Goal: Information Seeking & Learning: Learn about a topic

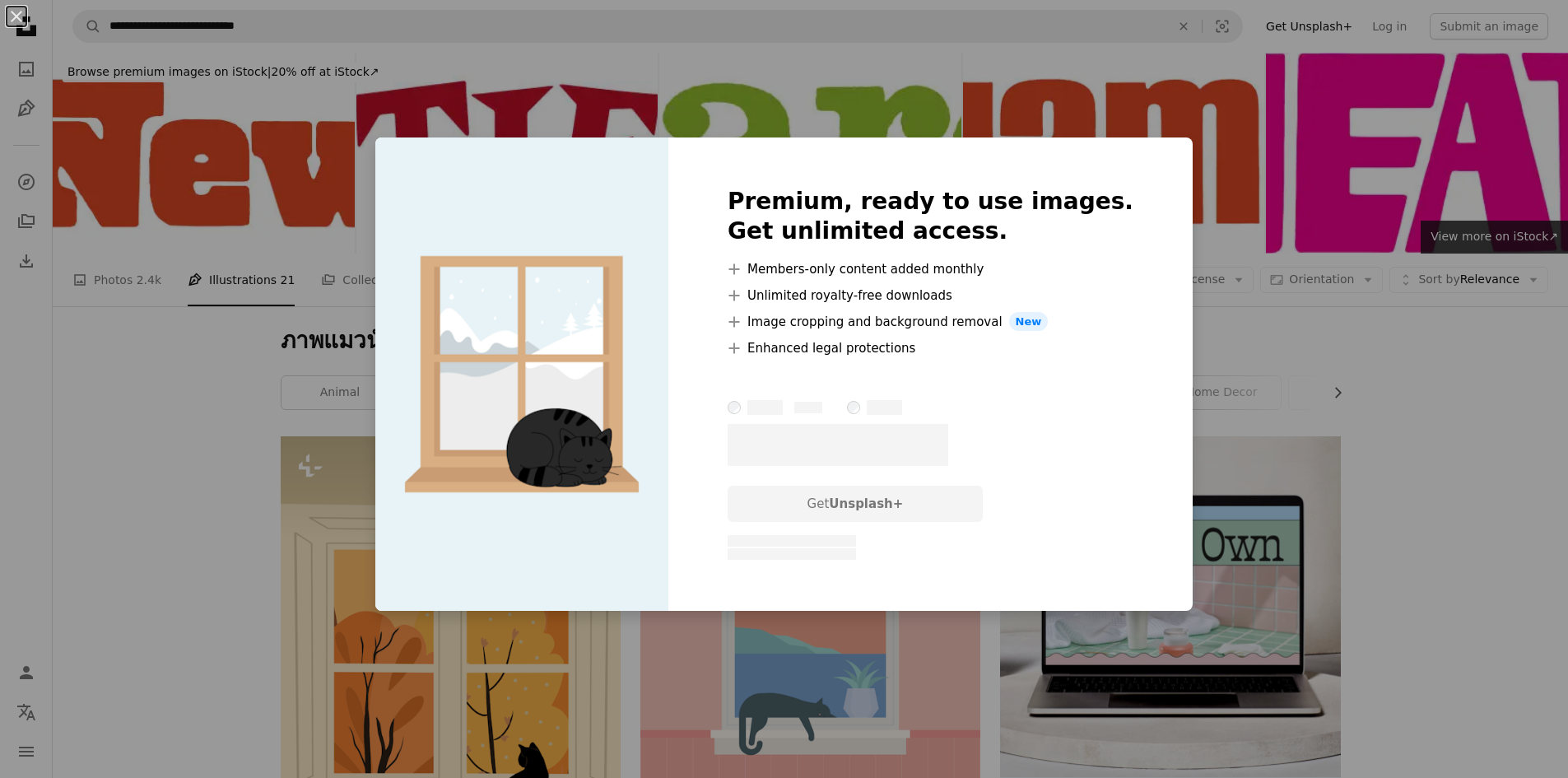
scroll to position [1894, 0]
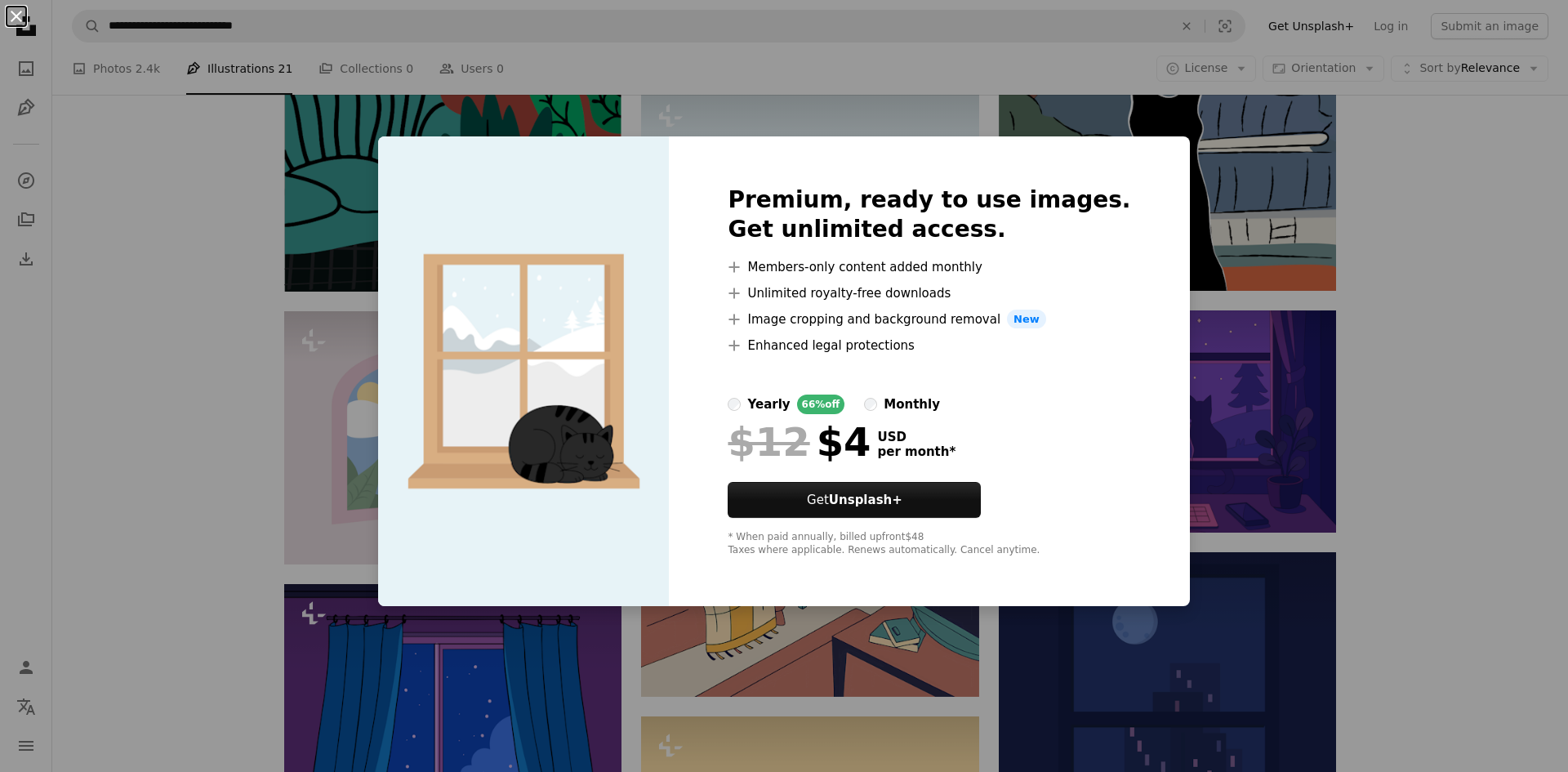
click at [16, 13] on button "An X shape" at bounding box center [16, 16] width 20 height 20
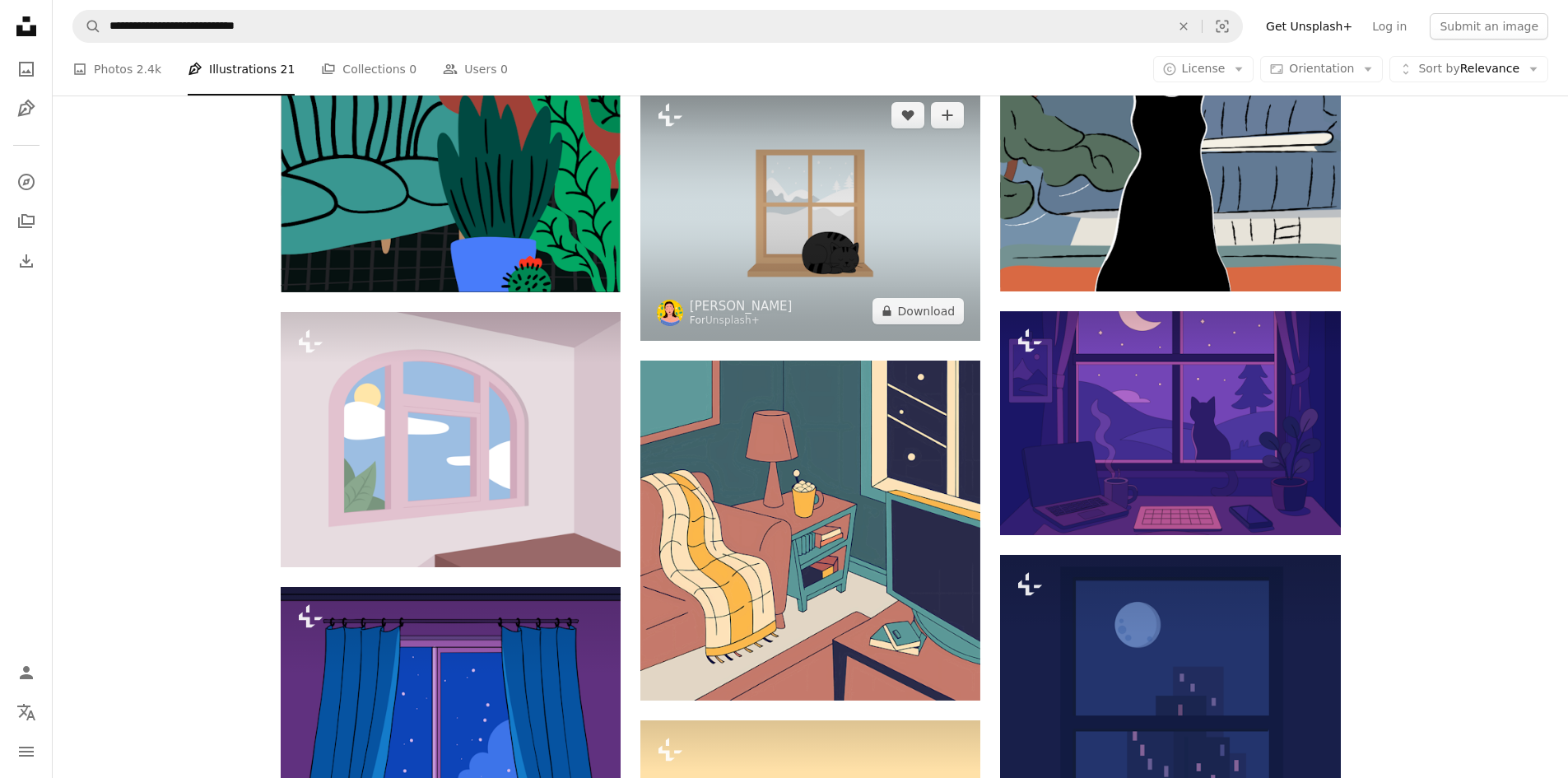
click at [665, 179] on img at bounding box center [810, 213] width 340 height 255
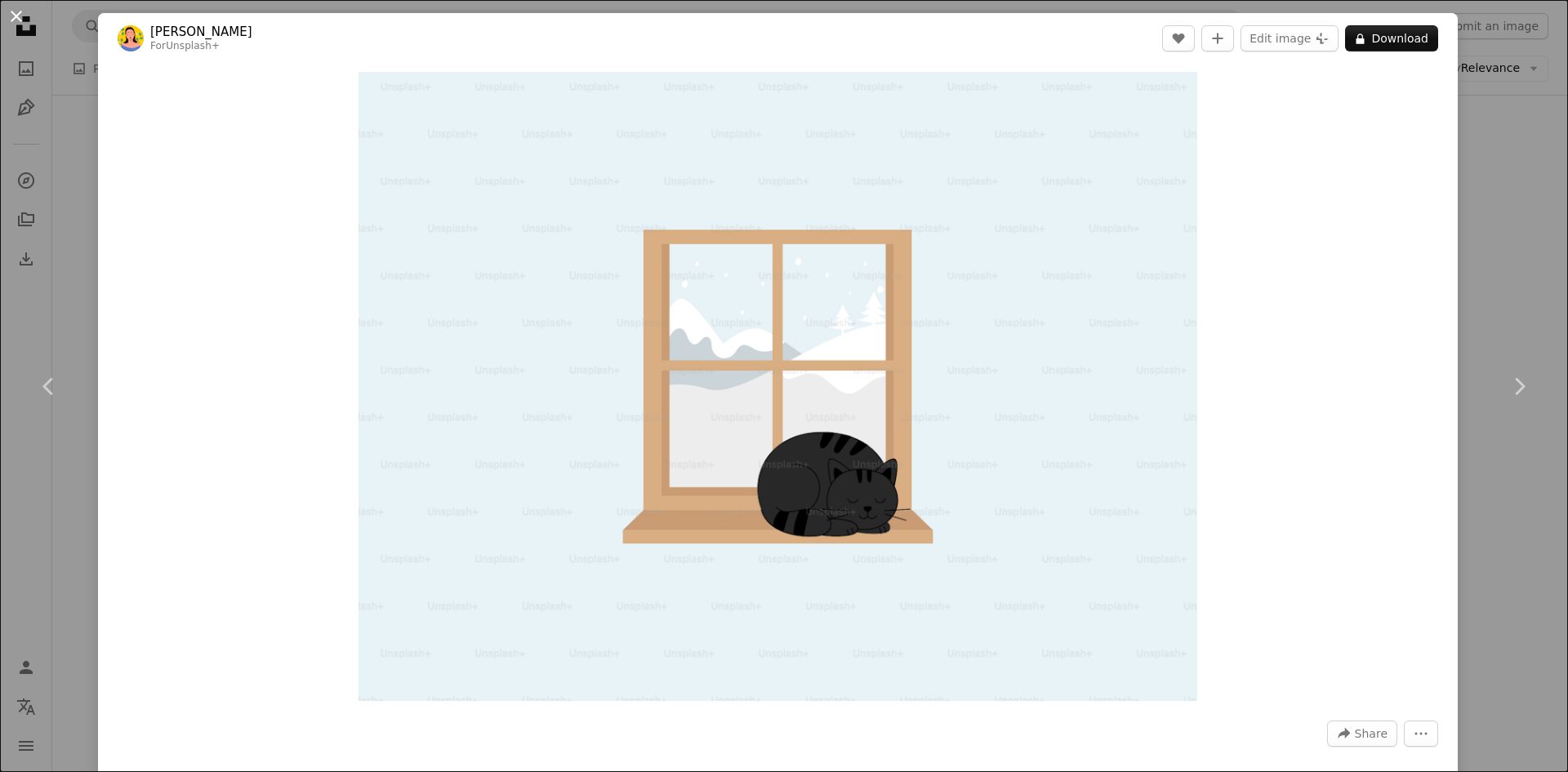
click at [14, 13] on button "An X shape" at bounding box center [16, 16] width 20 height 20
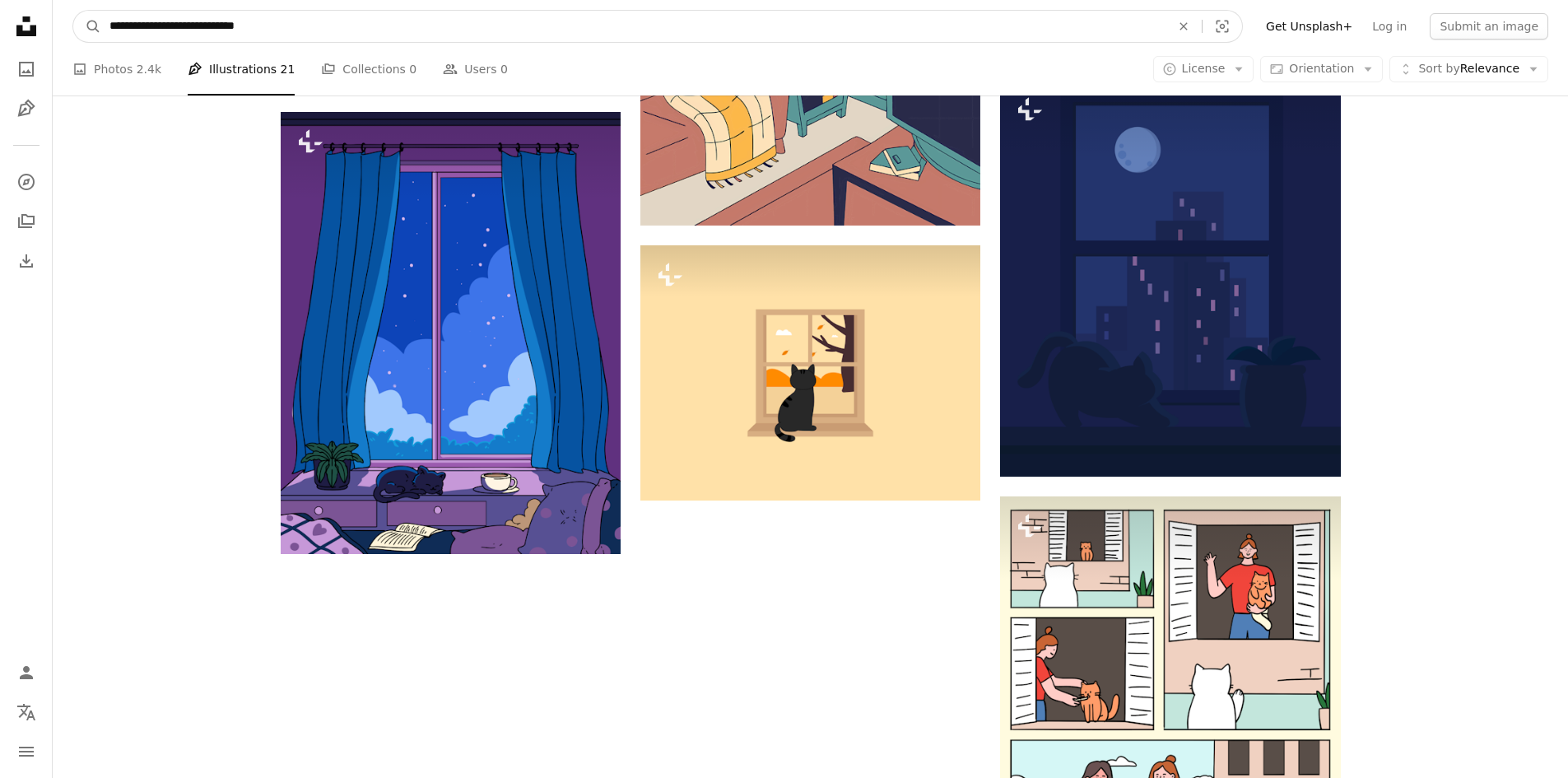
scroll to position [2332, 0]
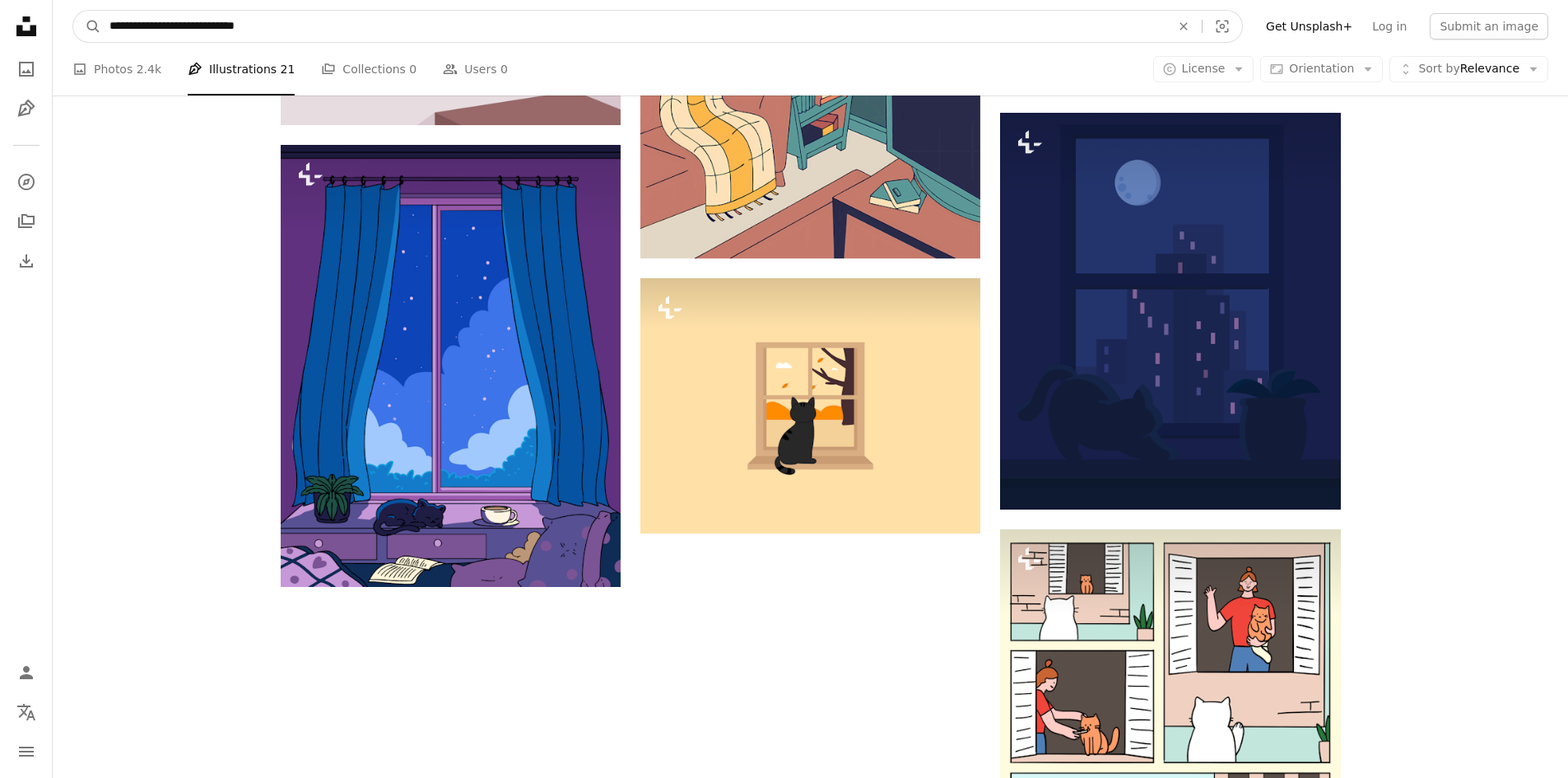
drag, startPoint x: 335, startPoint y: 34, endPoint x: 0, endPoint y: 12, distance: 335.7
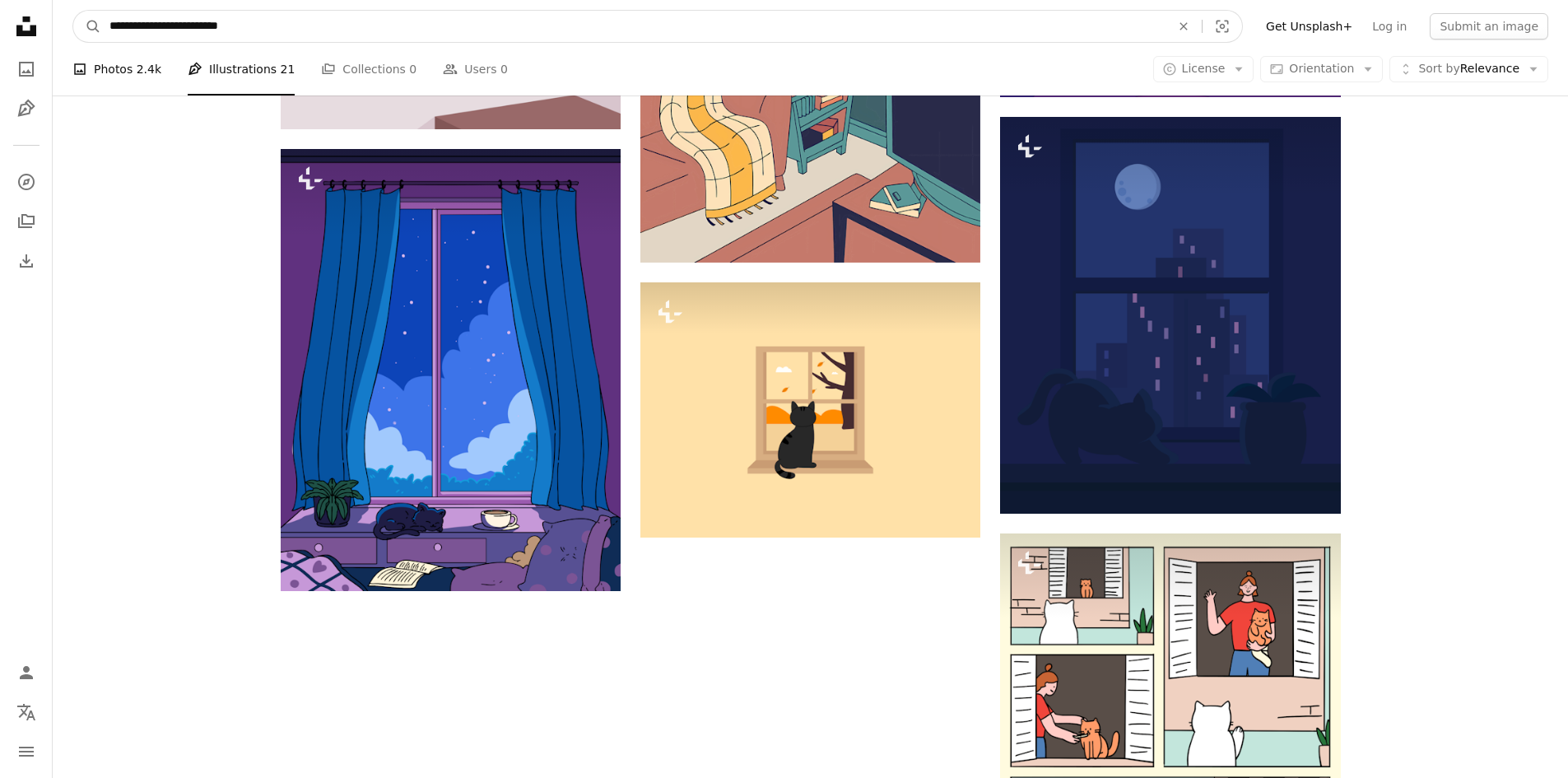
type input "**********"
click button "A magnifying glass" at bounding box center [86, 26] width 28 height 32
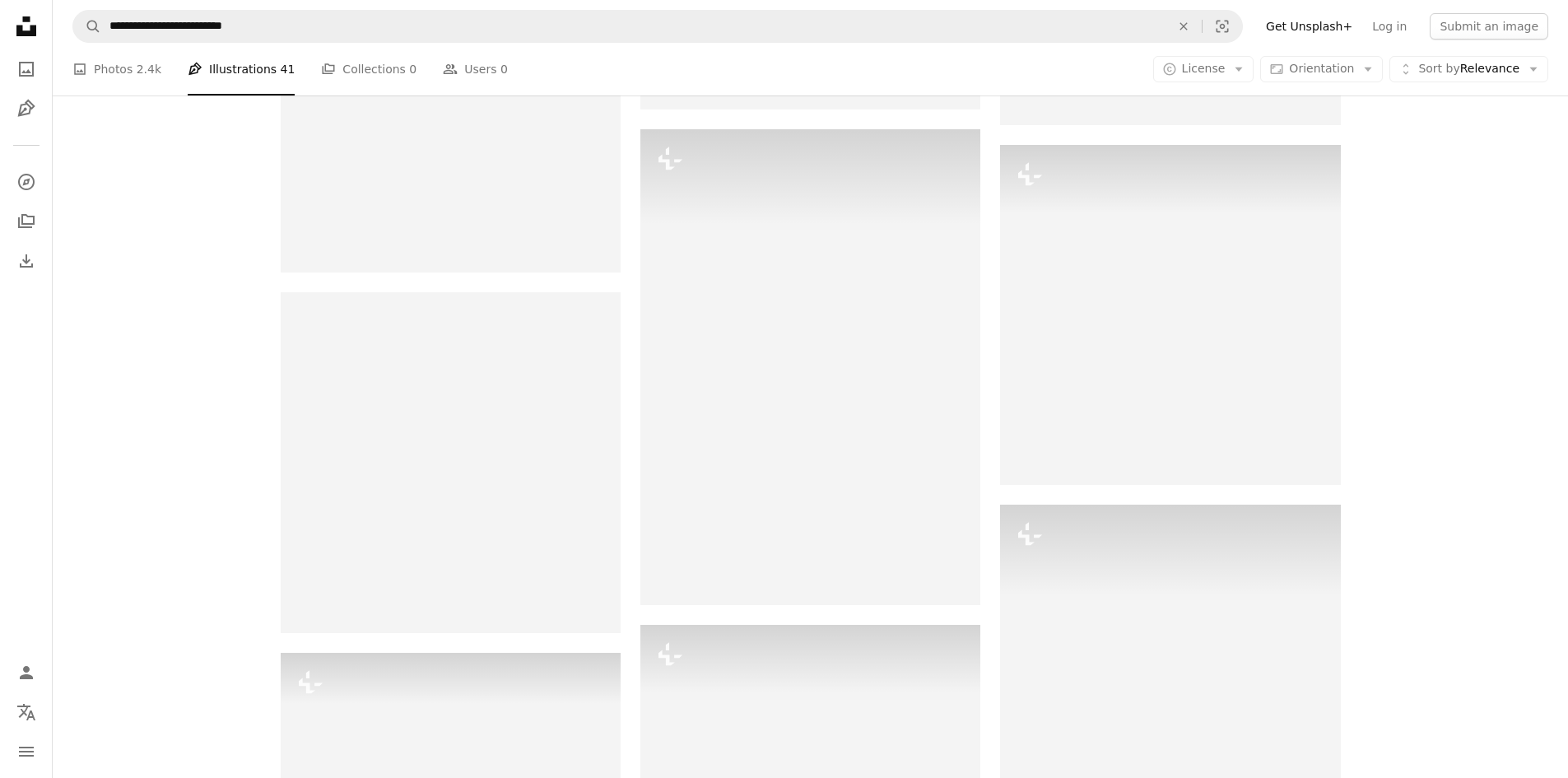
scroll to position [988, 0]
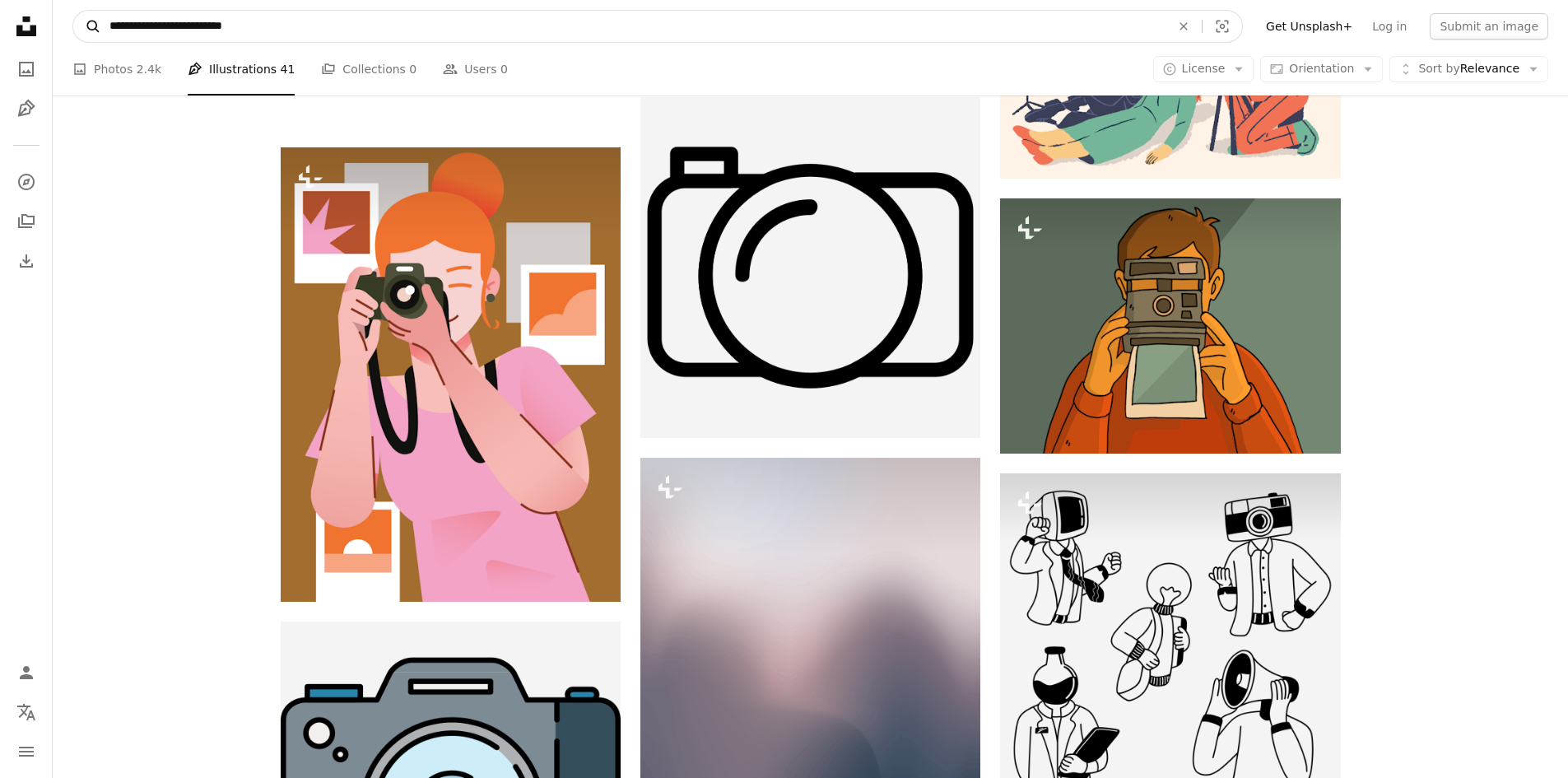
drag, startPoint x: 269, startPoint y: 25, endPoint x: 94, endPoint y: 31, distance: 175.1
click at [94, 31] on form "**********" at bounding box center [658, 26] width 1170 height 33
type input "**********"
click at [73, 11] on button "A magnifying glass" at bounding box center [86, 26] width 28 height 32
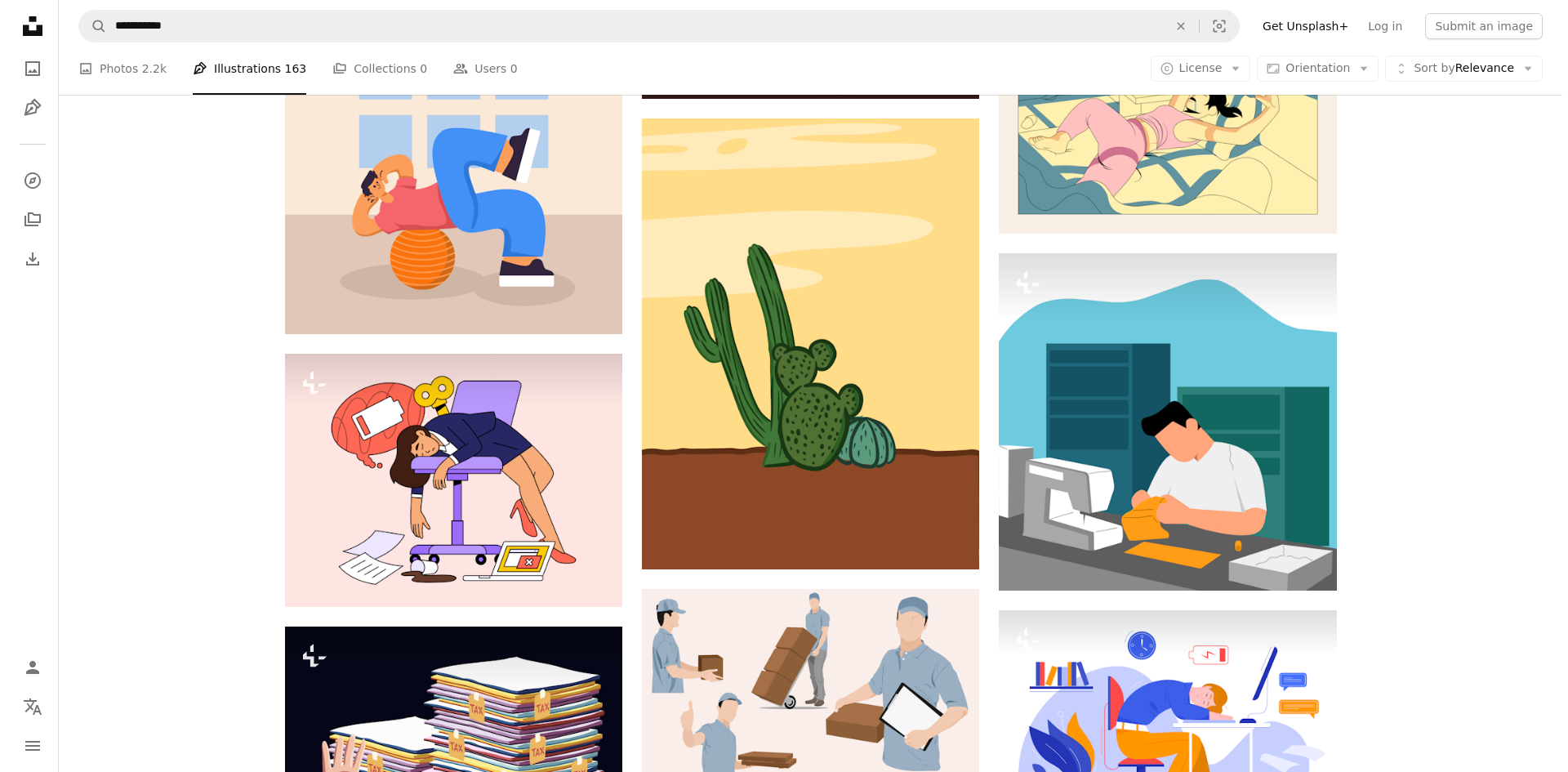
scroll to position [1961, 0]
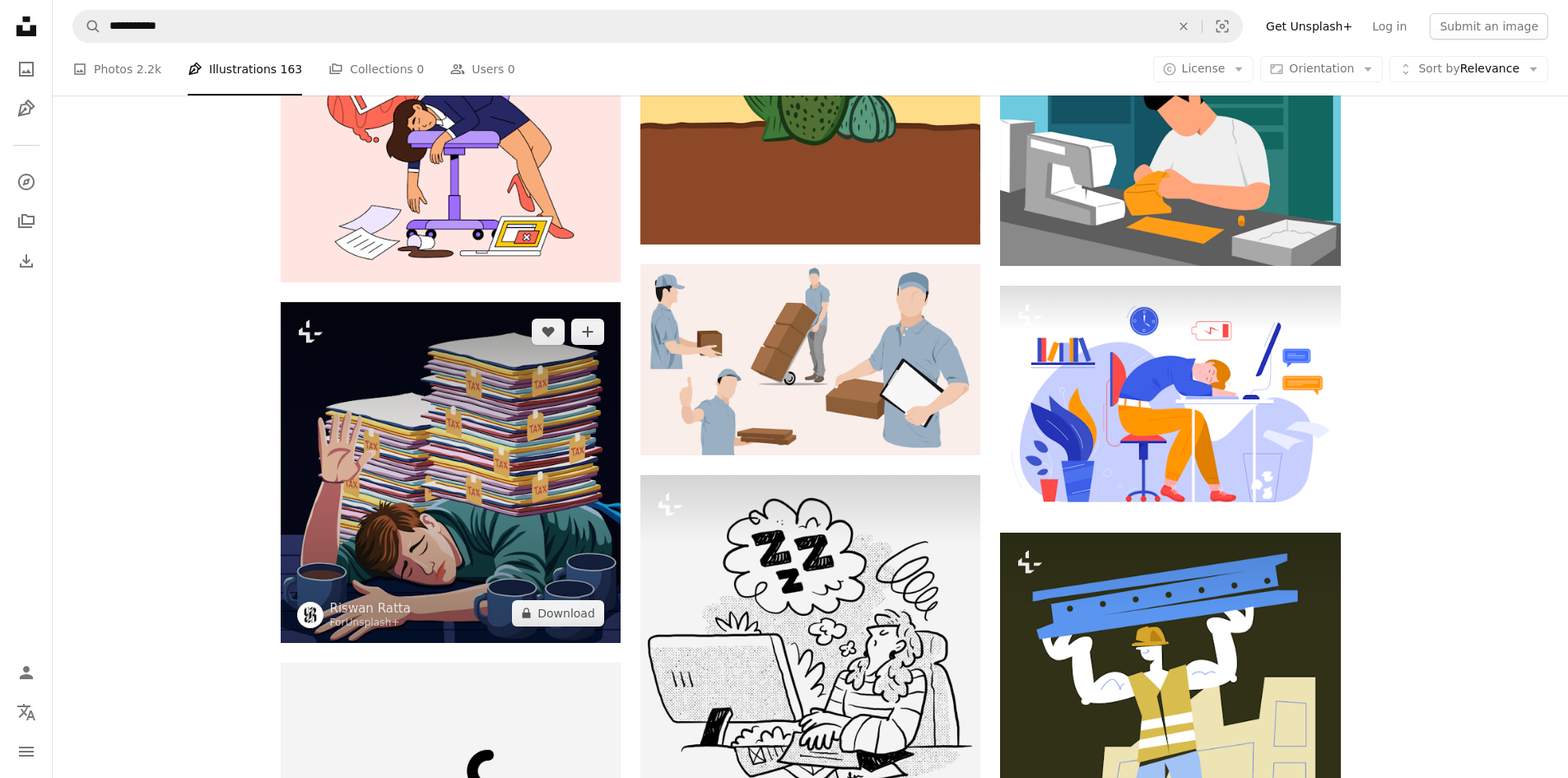
click at [492, 462] on img at bounding box center [450, 471] width 340 height 340
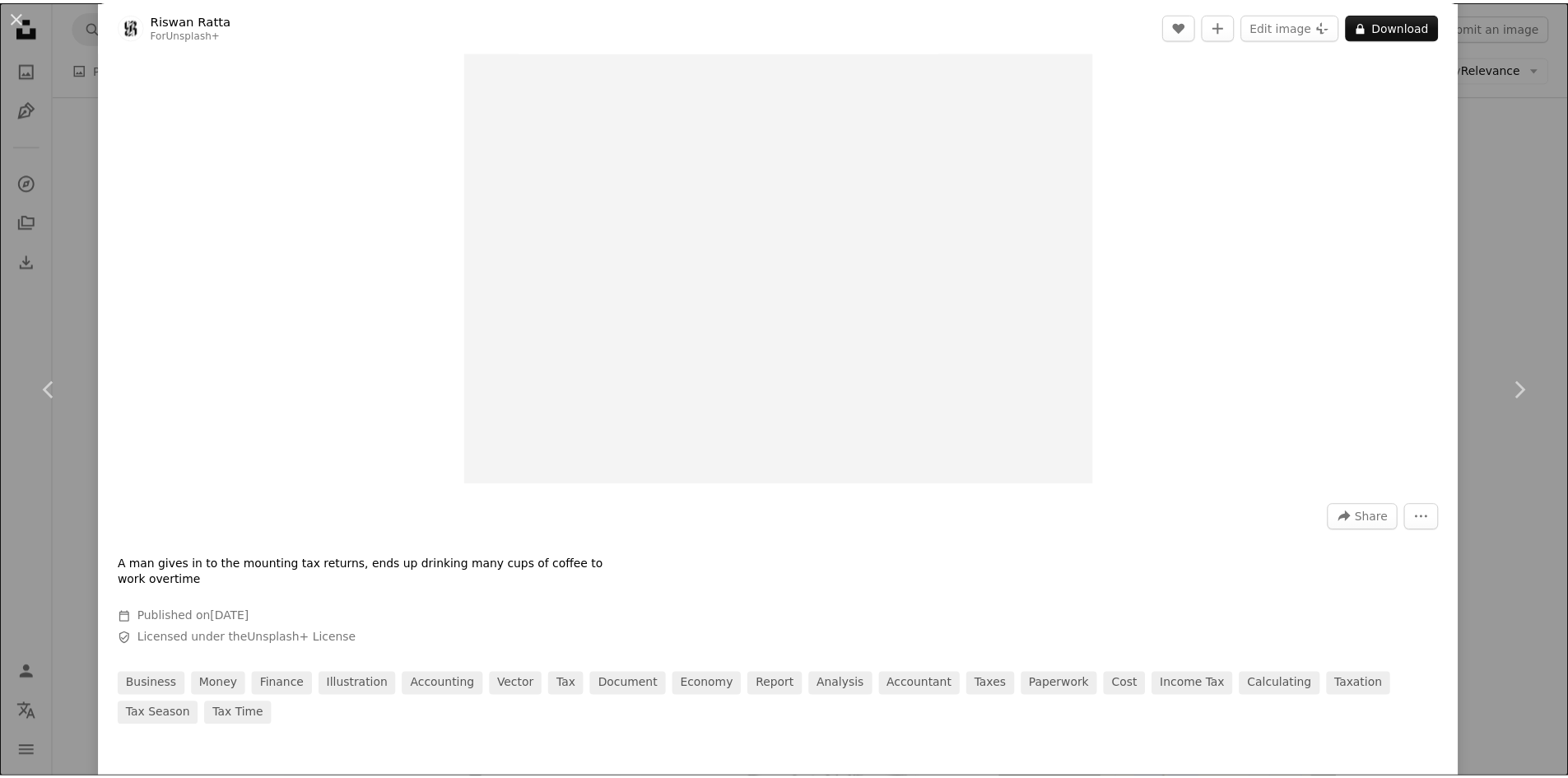
scroll to position [330, 0]
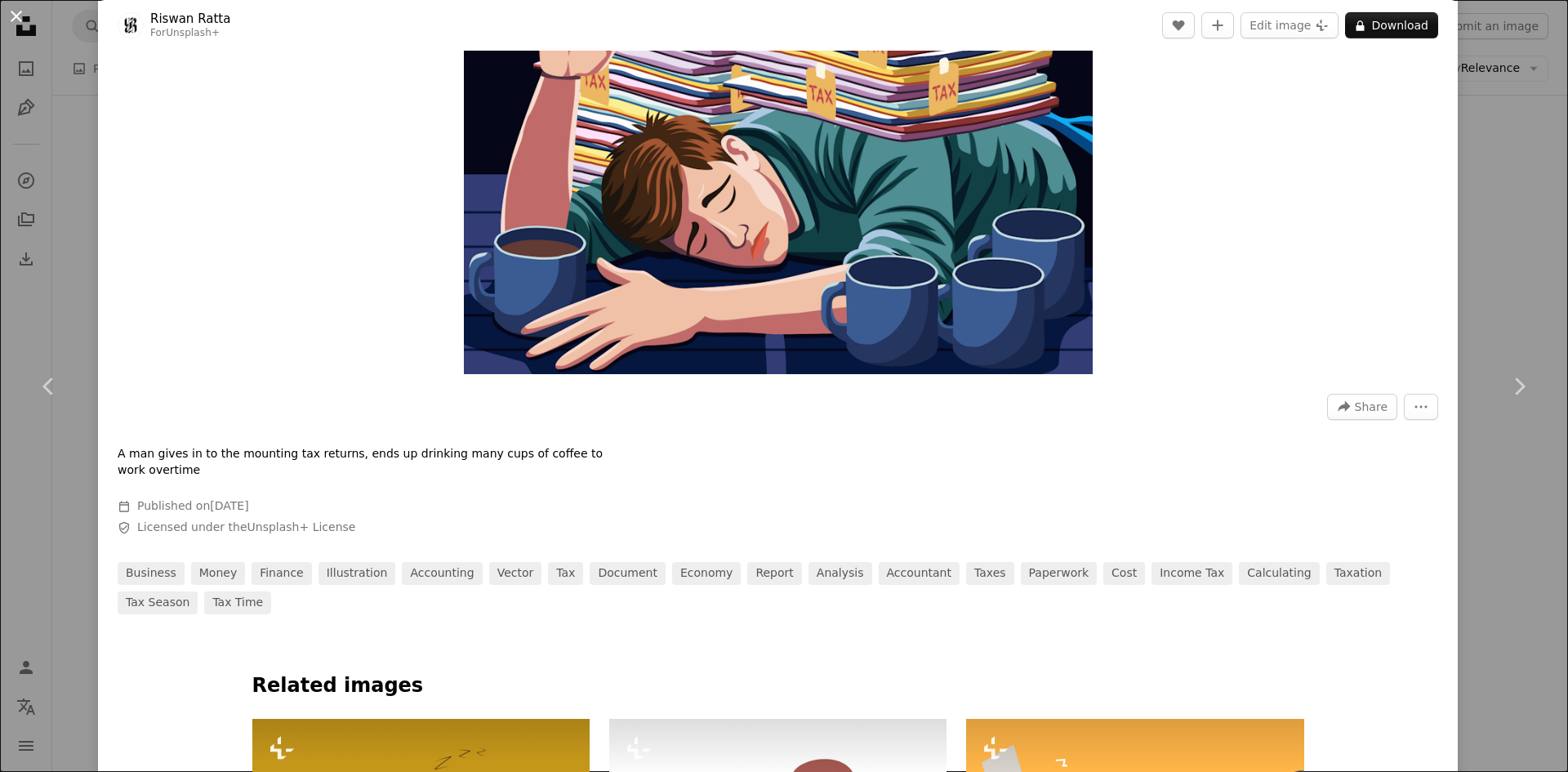
click at [21, 24] on button "An X shape" at bounding box center [16, 16] width 20 height 20
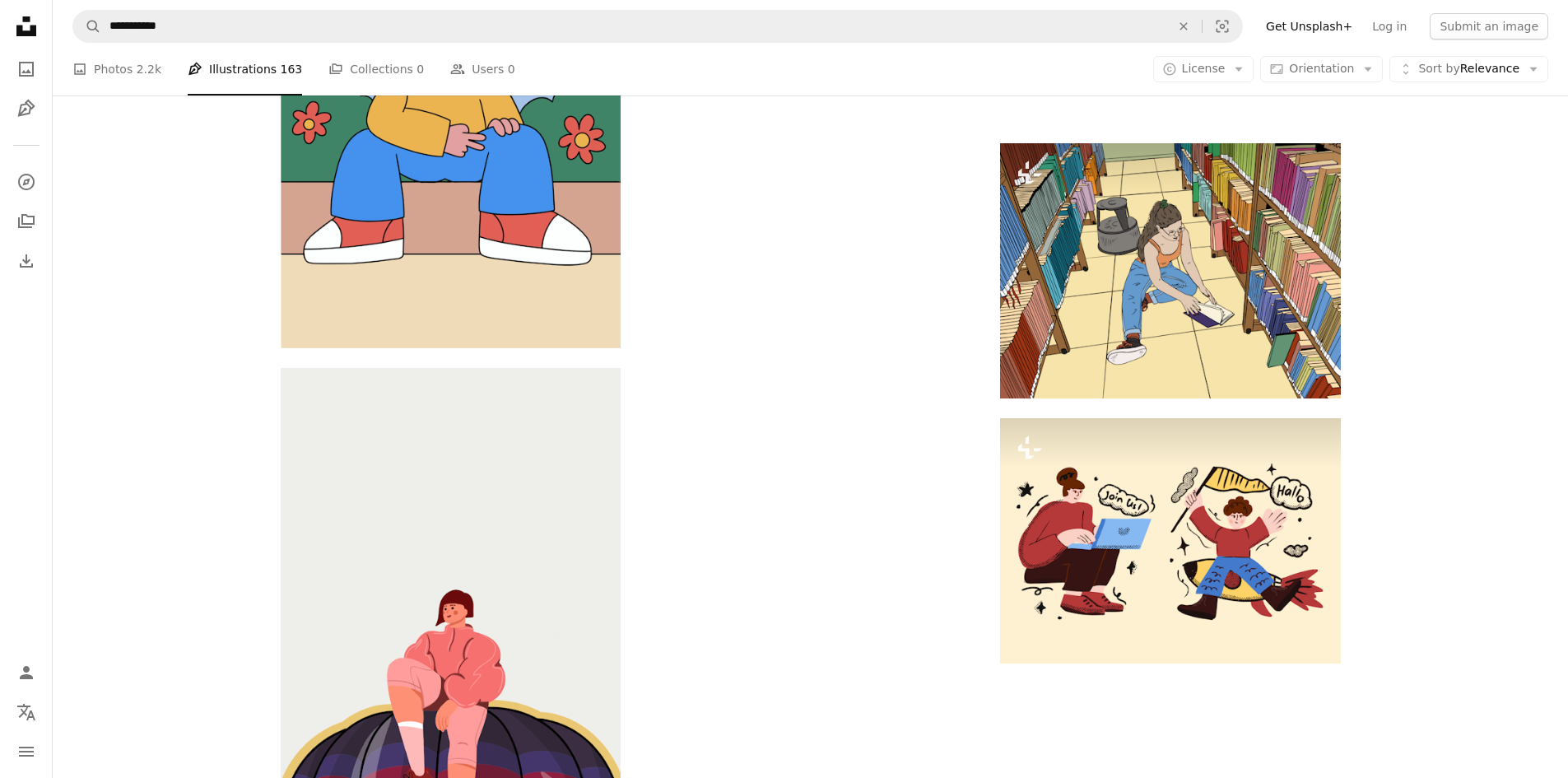
scroll to position [4824, 0]
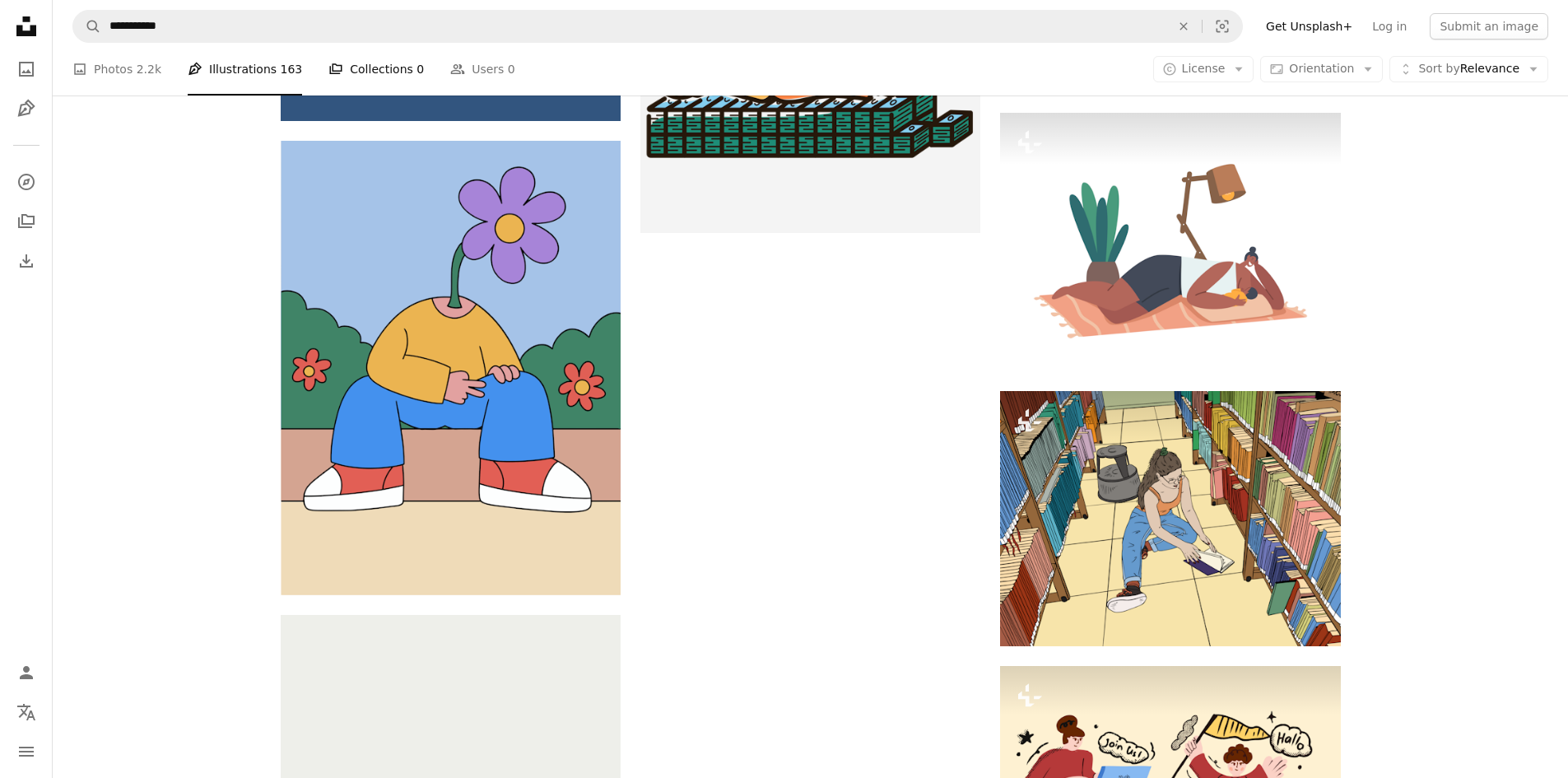
click at [347, 73] on link "A stack of folders Collections 0" at bounding box center [376, 69] width 96 height 53
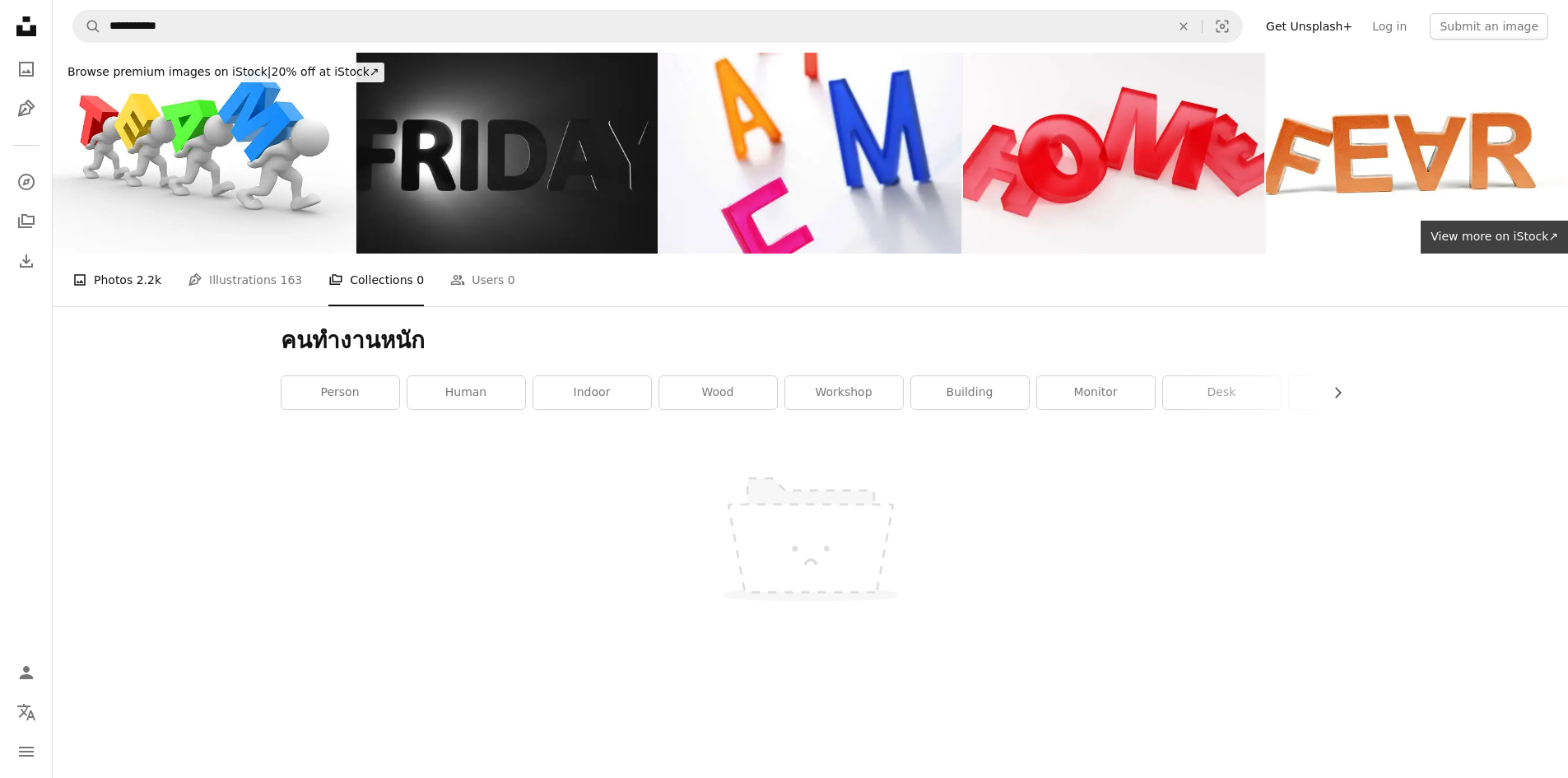
click at [122, 286] on link "A photo Photos 2.2k" at bounding box center [117, 280] width 89 height 53
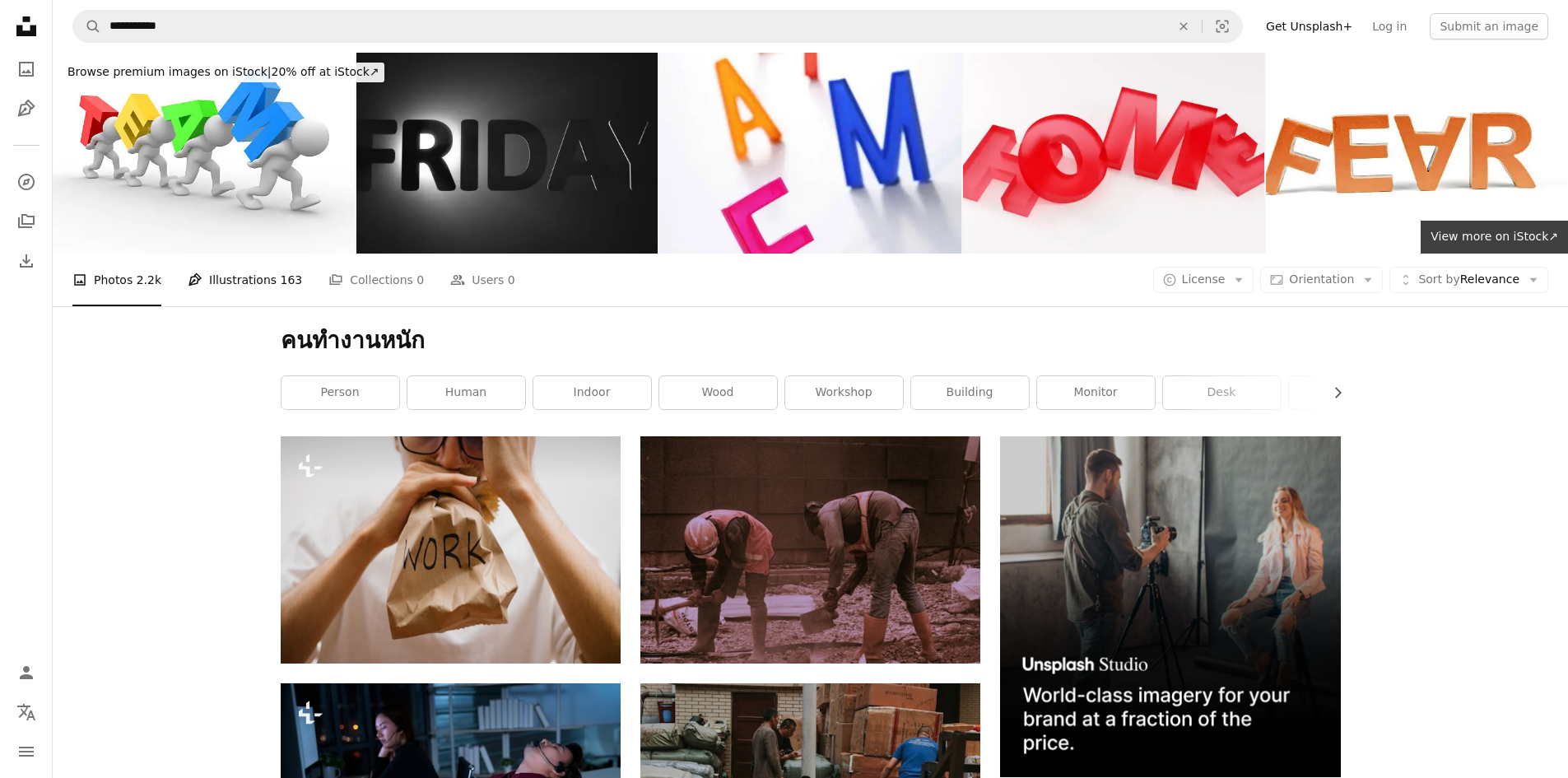
click at [223, 282] on link "Pen Tool Illustrations 163" at bounding box center [244, 280] width 114 height 53
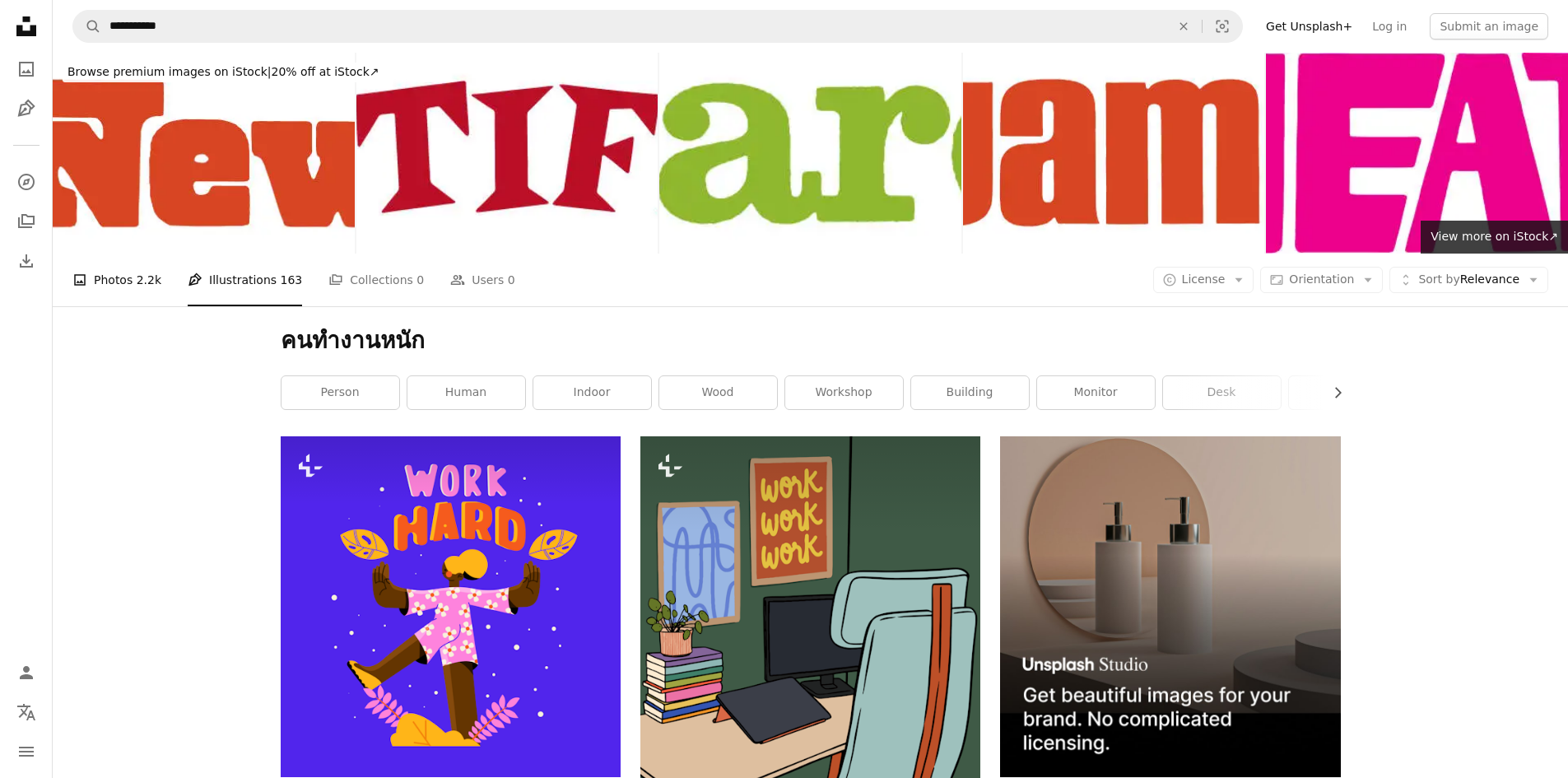
click at [124, 283] on link "A photo Photos 2.2k" at bounding box center [117, 280] width 89 height 53
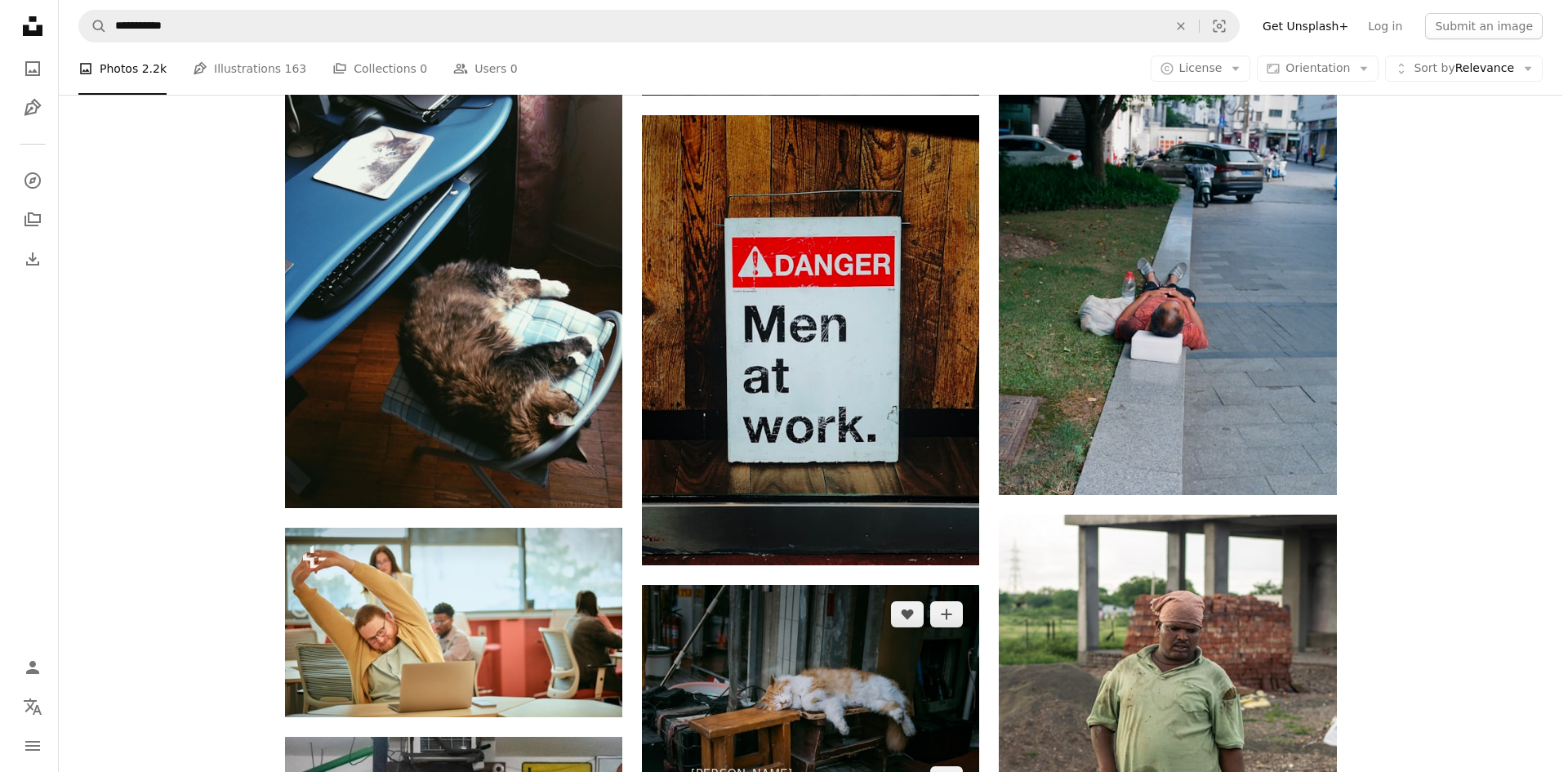
scroll to position [1961, 0]
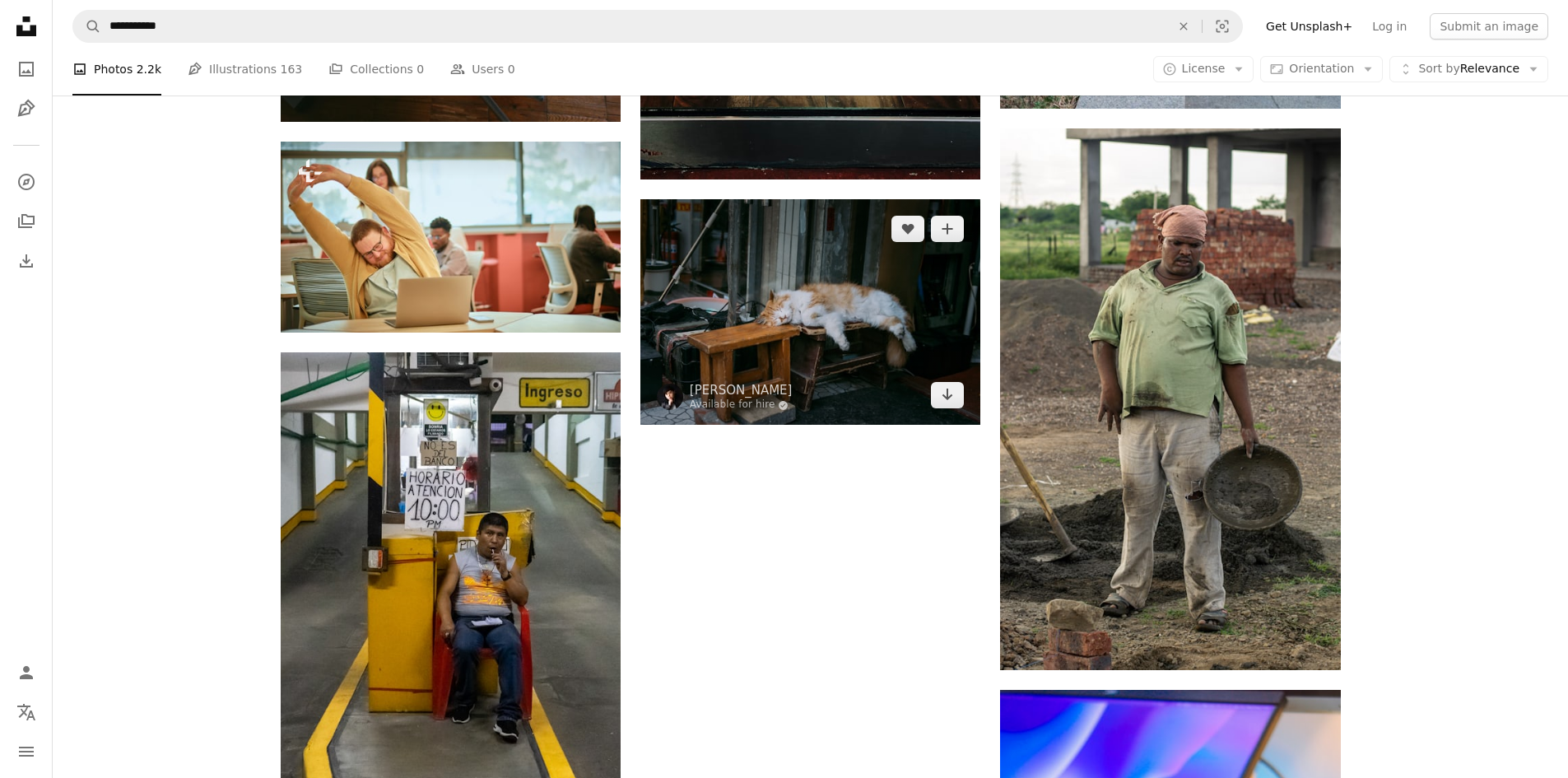
click at [870, 362] on img at bounding box center [810, 311] width 340 height 225
